Goal: Task Accomplishment & Management: Manage account settings

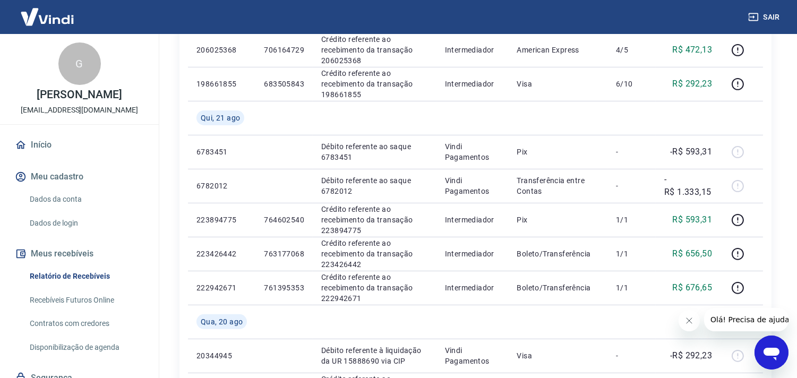
scroll to position [863, 0]
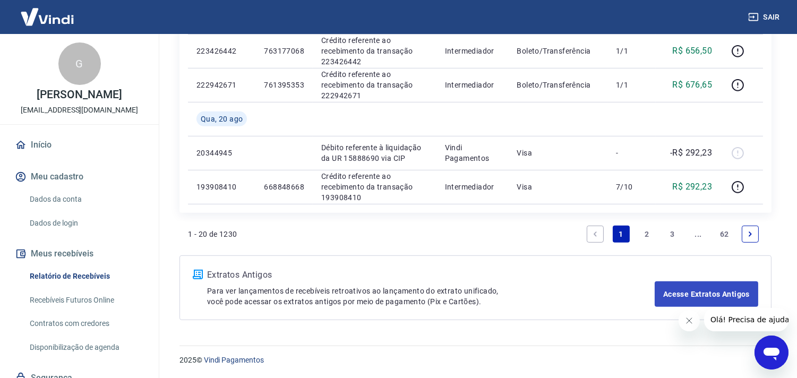
click at [670, 235] on link "3" at bounding box center [672, 234] width 17 height 17
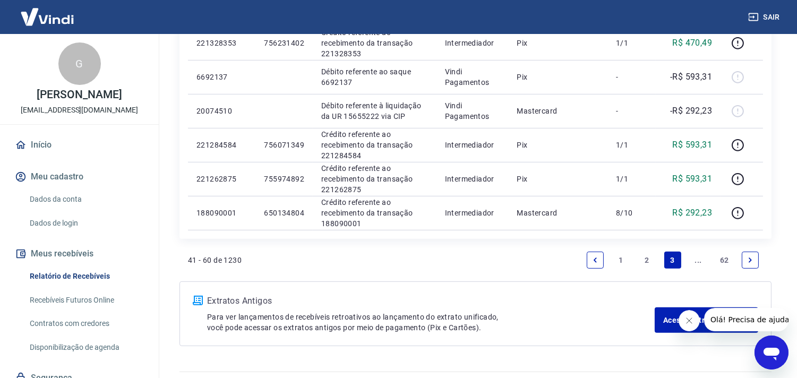
scroll to position [911, 0]
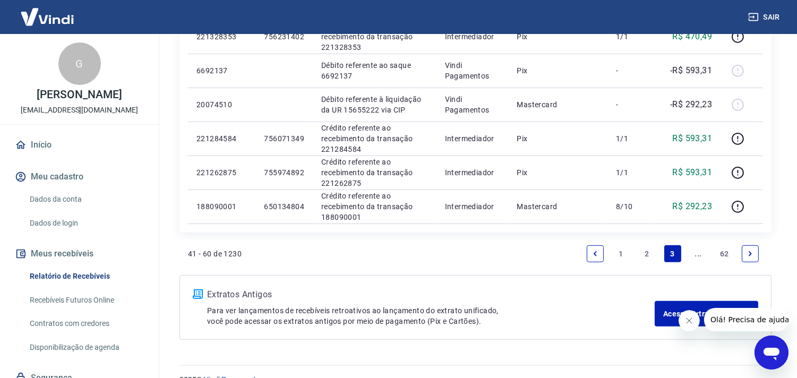
click at [750, 250] on icon "Next page" at bounding box center [749, 253] width 7 height 7
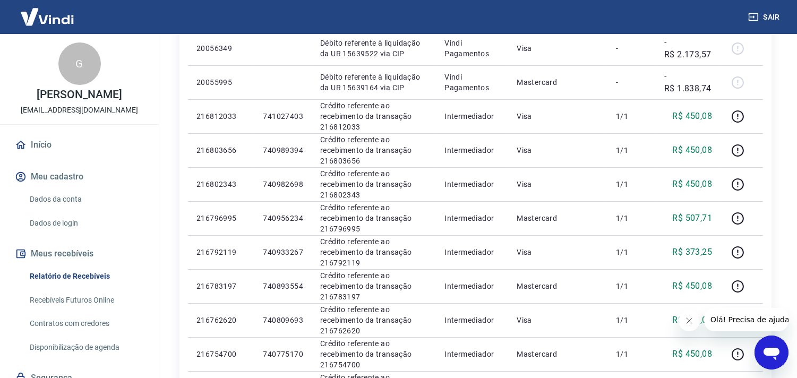
scroll to position [281, 0]
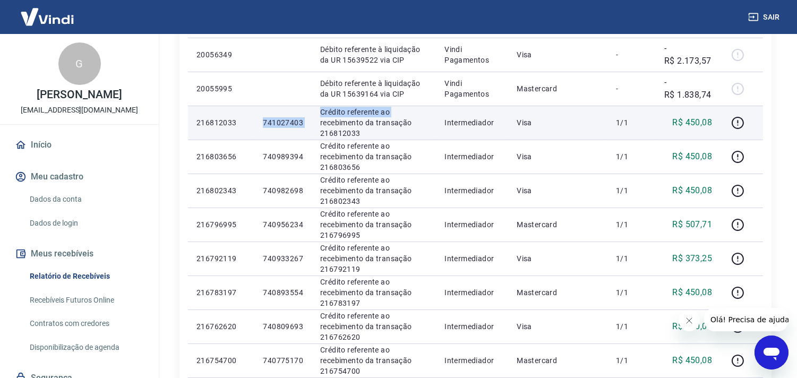
drag, startPoint x: 263, startPoint y: 120, endPoint x: 311, endPoint y: 124, distance: 47.9
click at [311, 124] on tr "216812033 741027403 Crédito referente ao recebimento da transação 216812033 Int…" at bounding box center [475, 123] width 575 height 34
click at [290, 121] on p "741027403" at bounding box center [283, 122] width 40 height 11
drag, startPoint x: 264, startPoint y: 123, endPoint x: 301, endPoint y: 120, distance: 37.2
click at [301, 120] on p "741027403" at bounding box center [283, 122] width 40 height 11
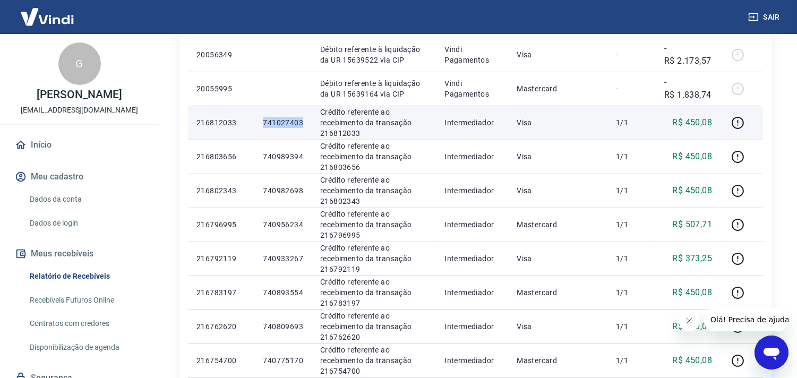
copy p "741027403"
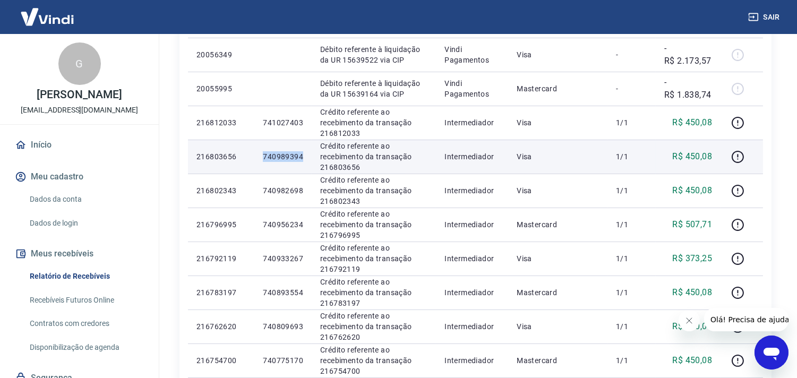
drag, startPoint x: 268, startPoint y: 155, endPoint x: 303, endPoint y: 154, distance: 35.0
click at [303, 154] on td "740989394" at bounding box center [282, 157] width 57 height 34
copy p "740989394"
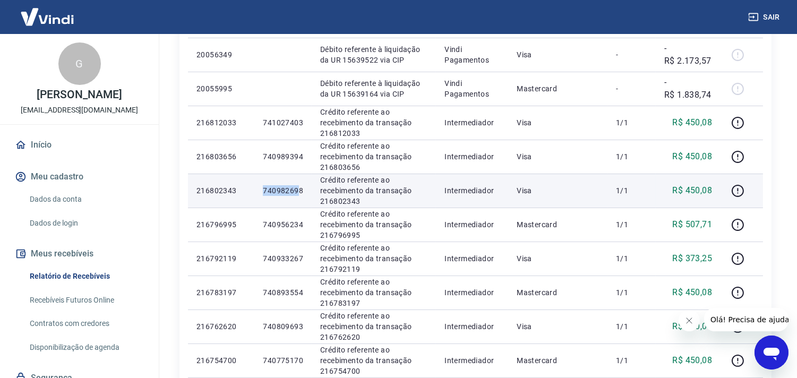
drag, startPoint x: 263, startPoint y: 191, endPoint x: 299, endPoint y: 186, distance: 36.0
click at [299, 186] on p "740982698" at bounding box center [283, 190] width 40 height 11
drag, startPoint x: 301, startPoint y: 187, endPoint x: 262, endPoint y: 186, distance: 39.3
click at [262, 186] on td "740982698" at bounding box center [282, 191] width 57 height 34
copy p "740982698"
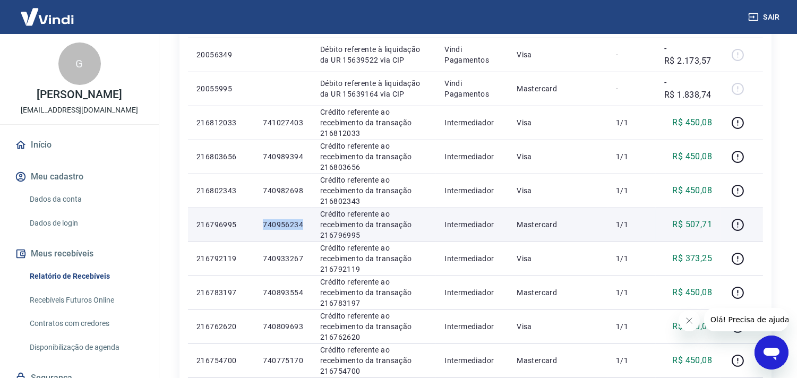
drag, startPoint x: 262, startPoint y: 221, endPoint x: 301, endPoint y: 220, distance: 39.3
click at [301, 220] on p "740956234" at bounding box center [283, 224] width 40 height 11
copy p "740956234"
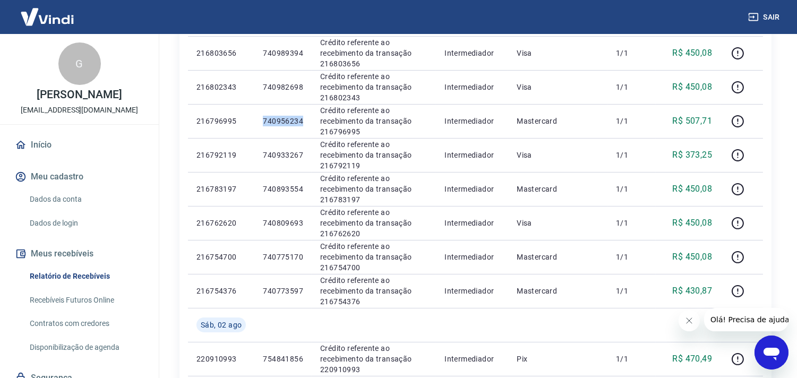
scroll to position [389, 0]
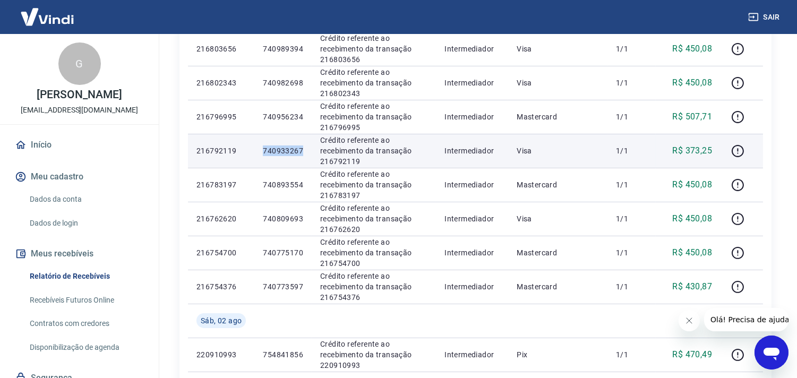
drag, startPoint x: 263, startPoint y: 148, endPoint x: 304, endPoint y: 146, distance: 41.4
click at [304, 146] on td "740933267" at bounding box center [282, 151] width 57 height 34
copy p "740933267"
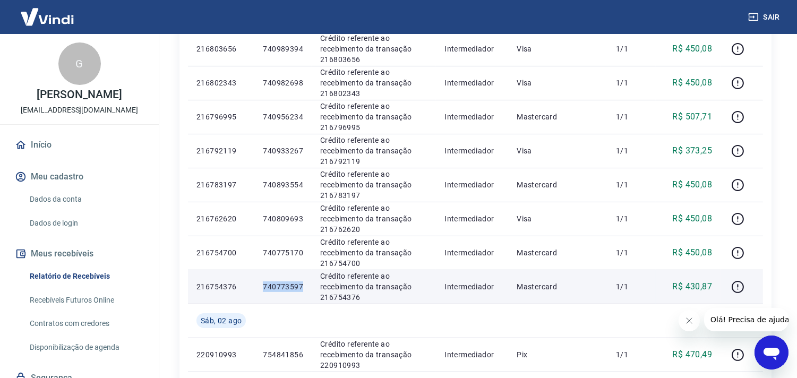
drag, startPoint x: 262, startPoint y: 286, endPoint x: 305, endPoint y: 288, distance: 43.6
click at [306, 288] on td "740773597" at bounding box center [282, 287] width 57 height 34
copy p "740773597"
